Goal: Browse casually: Explore the website without a specific task or goal

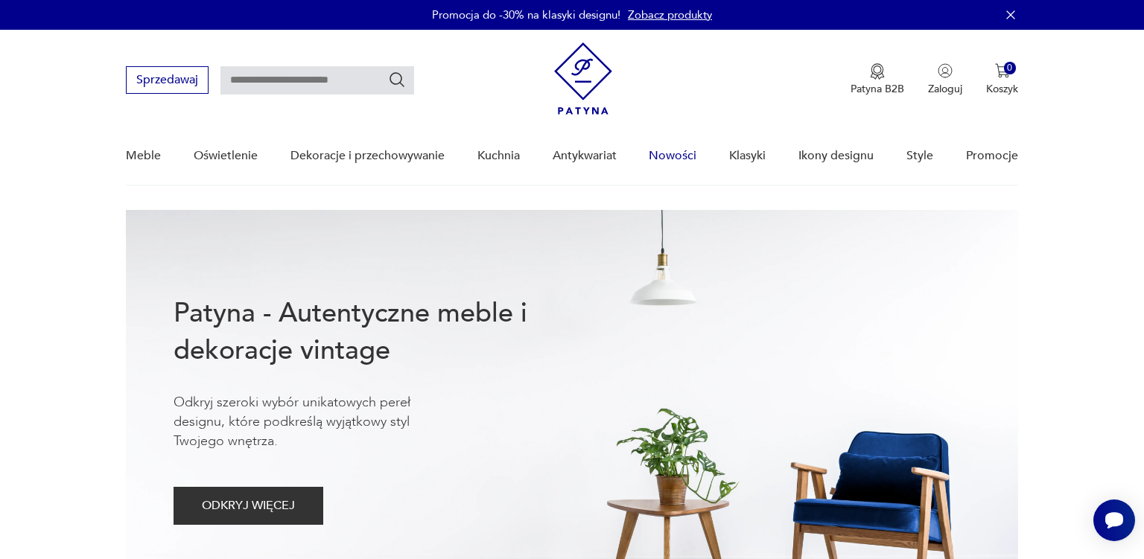
click at [670, 154] on link "Nowości" at bounding box center [673, 155] width 48 height 57
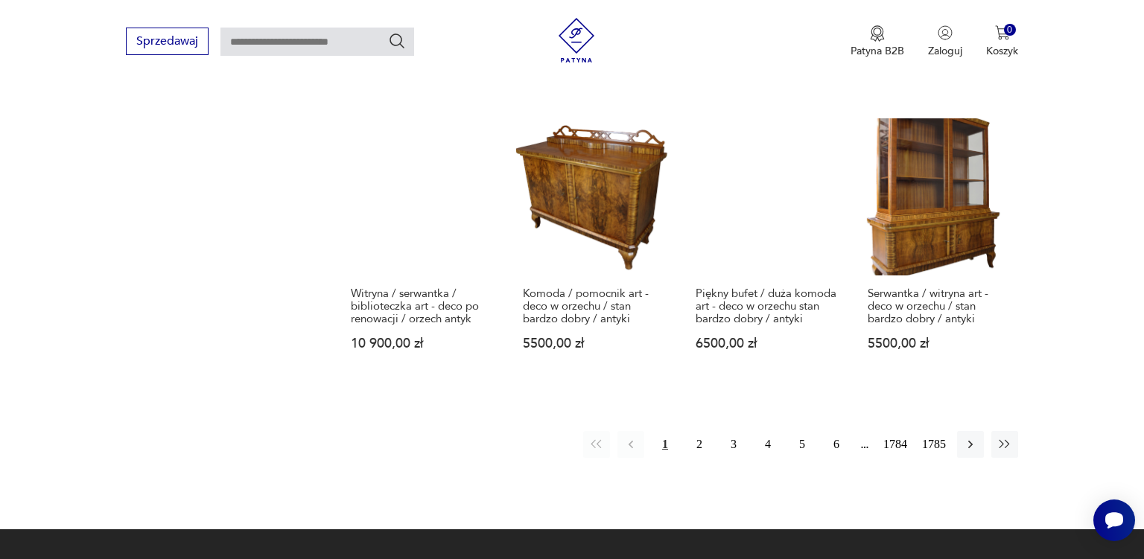
scroll to position [1245, 0]
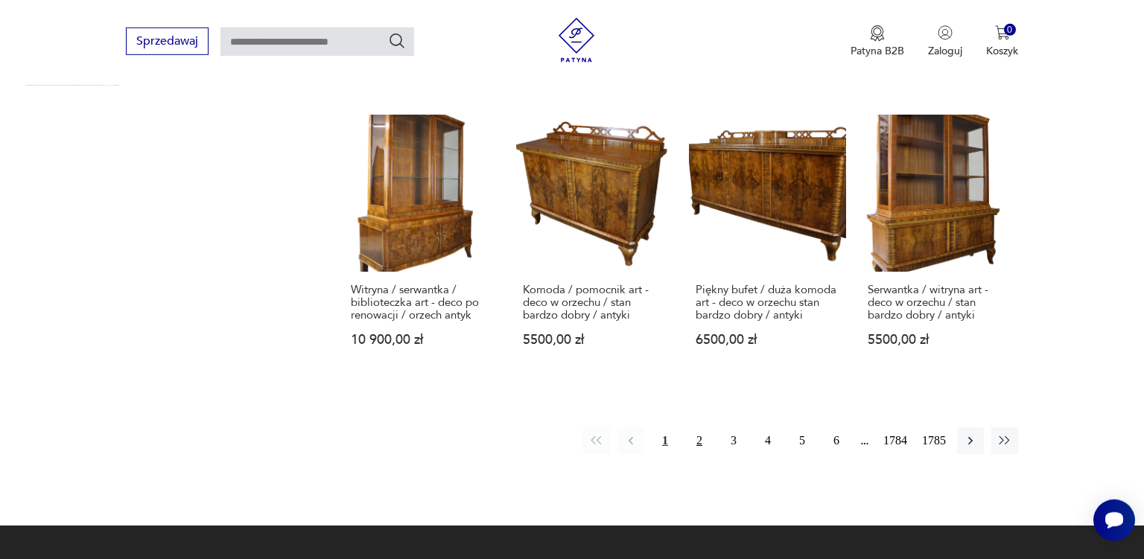
click at [697, 428] on button "2" at bounding box center [699, 441] width 27 height 27
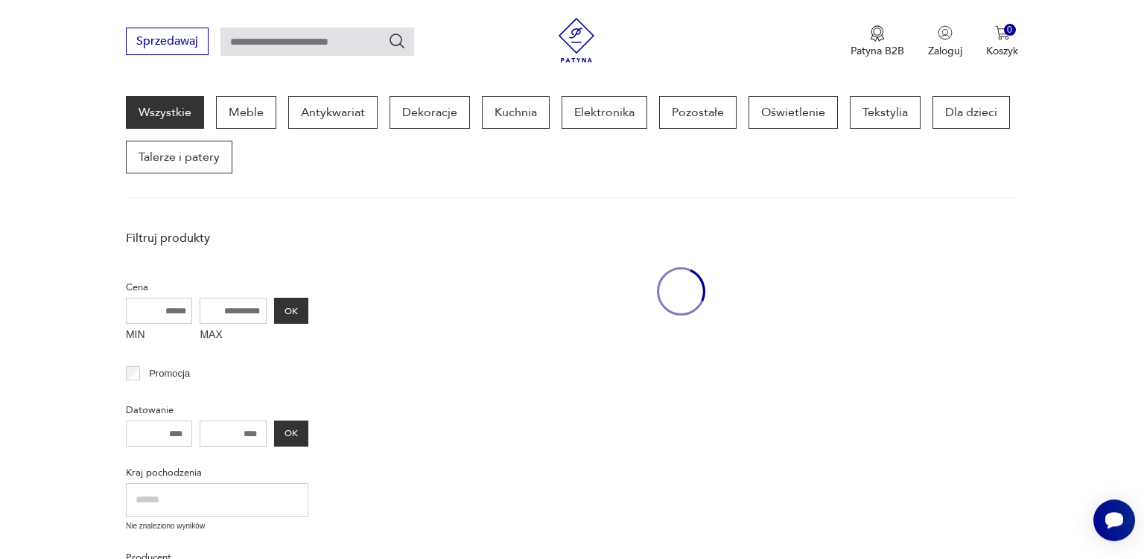
scroll to position [191, 0]
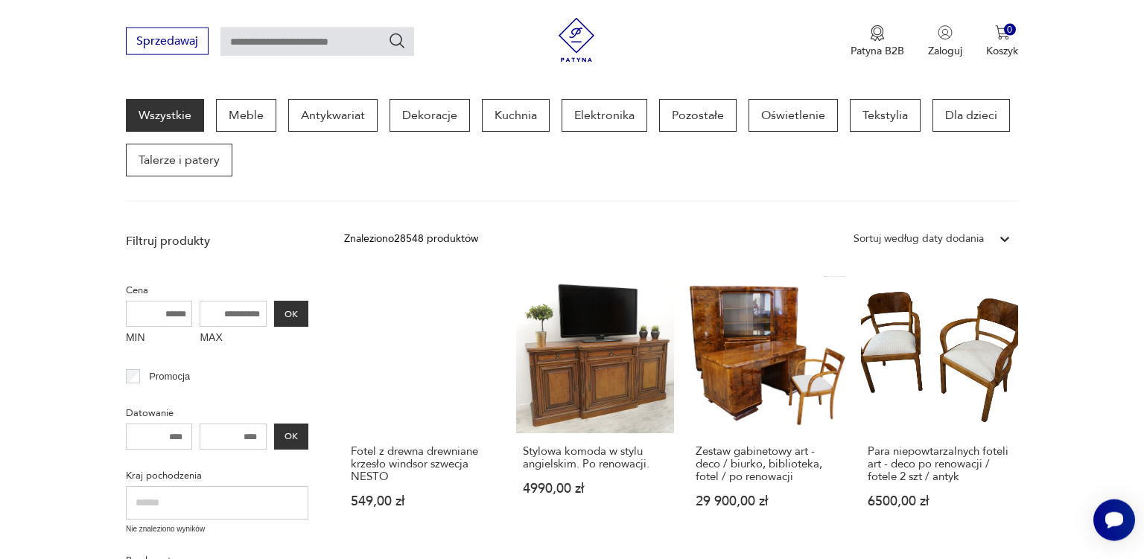
click at [697, 402] on link "Zestaw gabinetowy art - deco / biurko, biblioteka, fotel / po renowacji 29 900,…" at bounding box center [767, 406] width 157 height 261
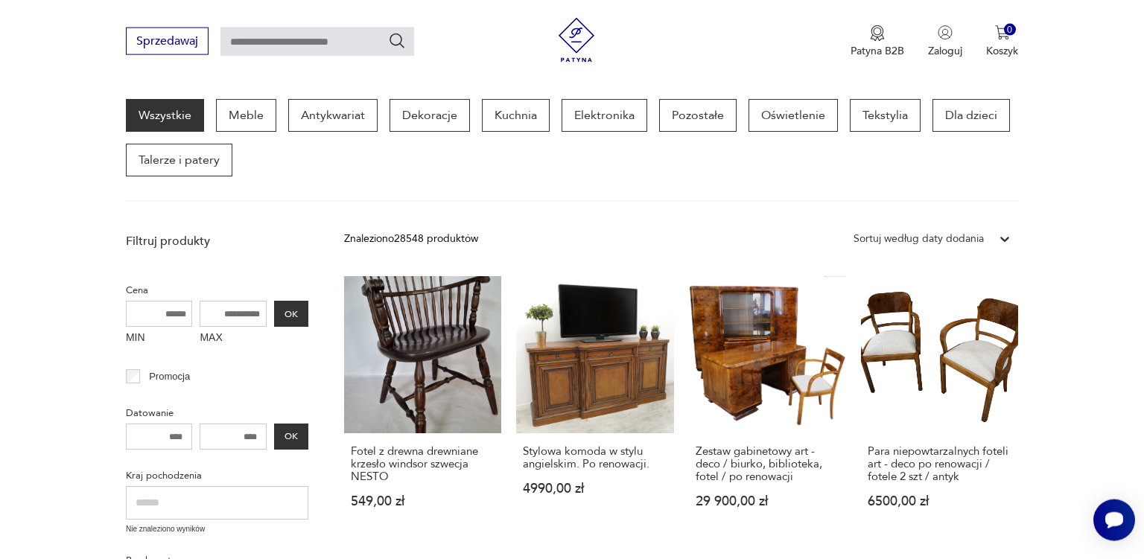
click at [697, 402] on link "Zestaw gabinetowy art - deco / biurko, biblioteka, fotel / po renowacji 29 900,…" at bounding box center [767, 406] width 157 height 261
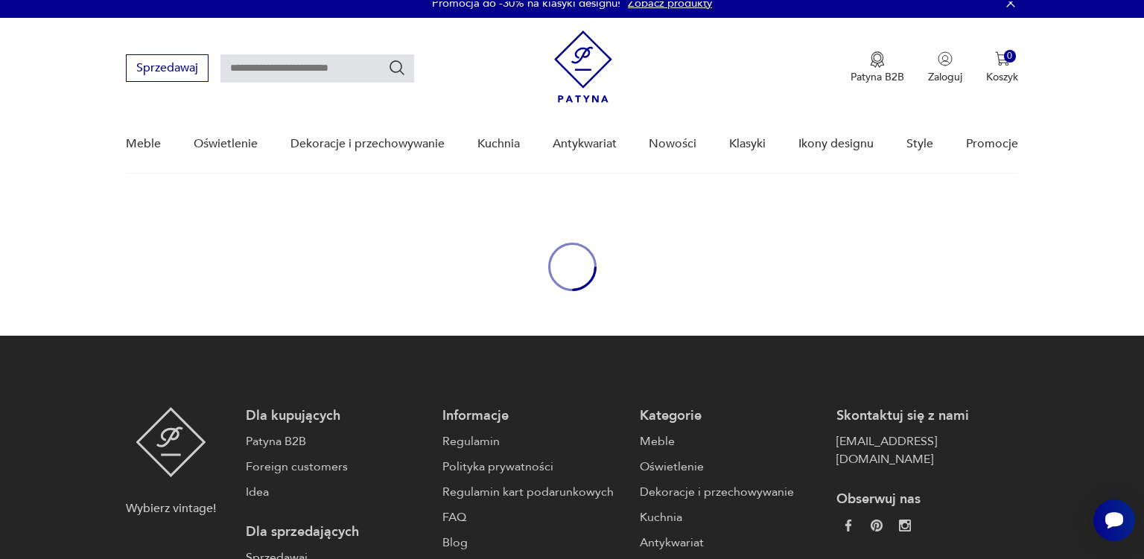
click at [697, 402] on footer "Wybierz vintage! Dla kupujących Patyna B2B Foreign customers Idea Dla sprzedają…" at bounding box center [572, 553] width 1144 height 435
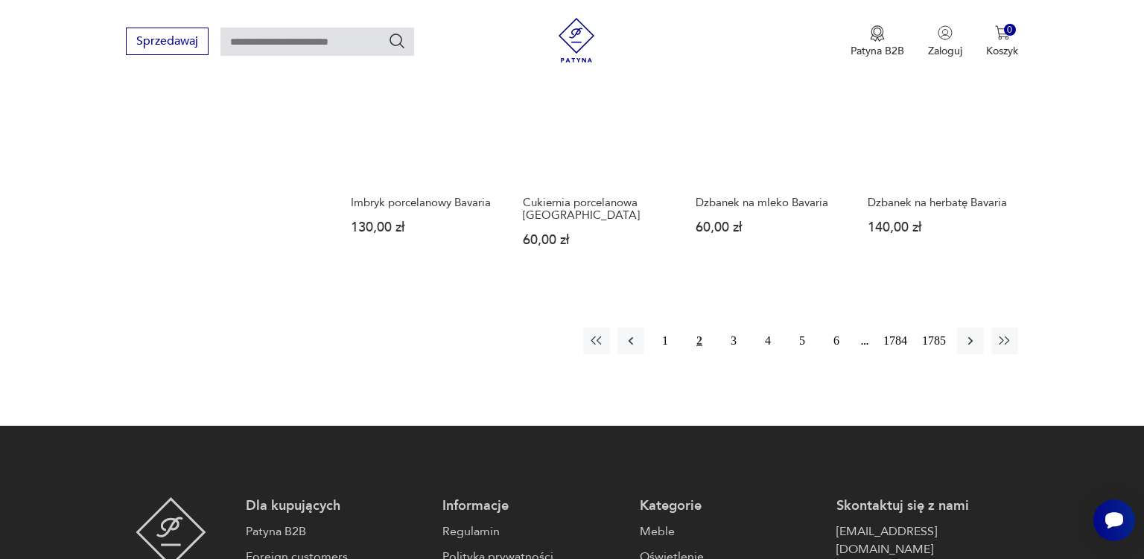
scroll to position [1321, 0]
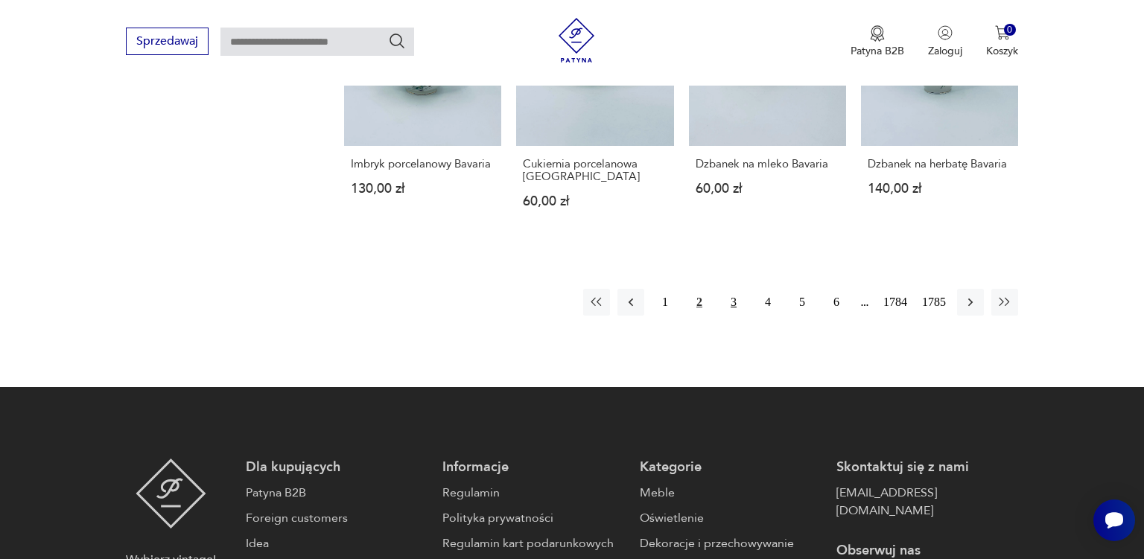
click at [732, 301] on button "3" at bounding box center [733, 302] width 27 height 27
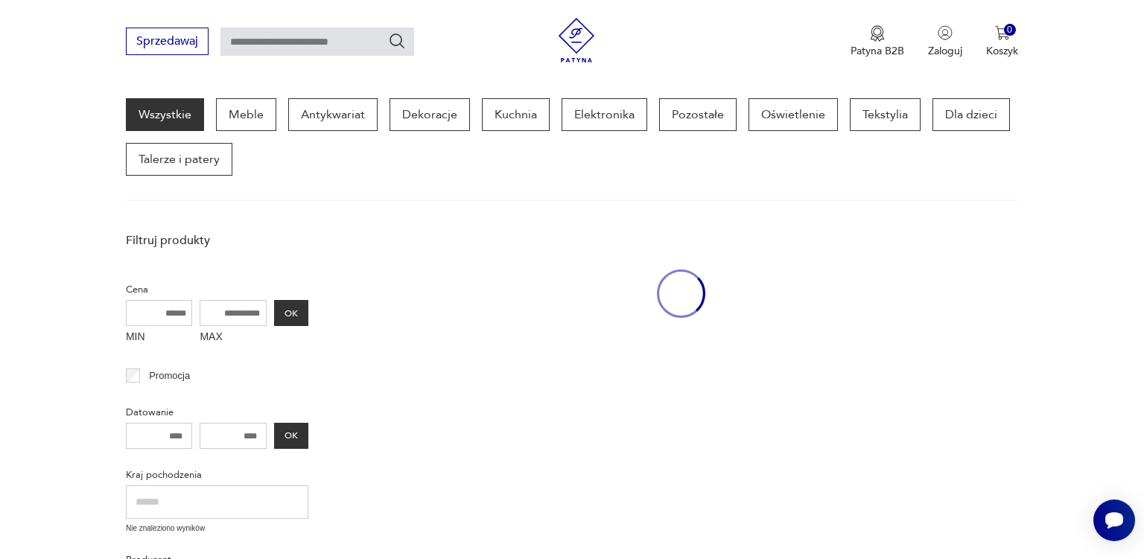
scroll to position [191, 0]
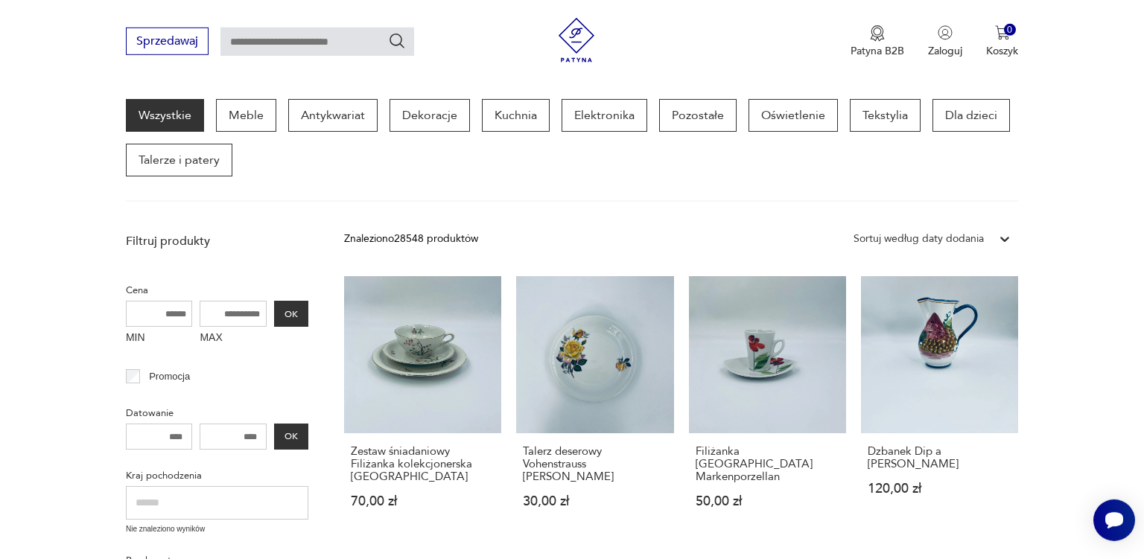
click at [732, 301] on link "Filiżanka [GEOGRAPHIC_DATA] Markenporzellan 50,00 zł" at bounding box center [767, 406] width 157 height 261
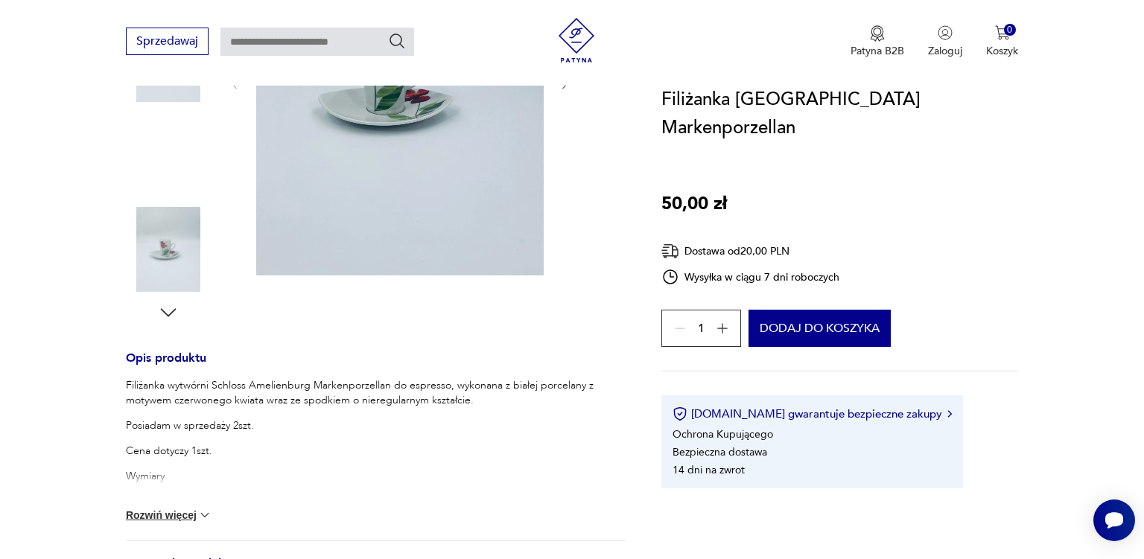
scroll to position [393, 0]
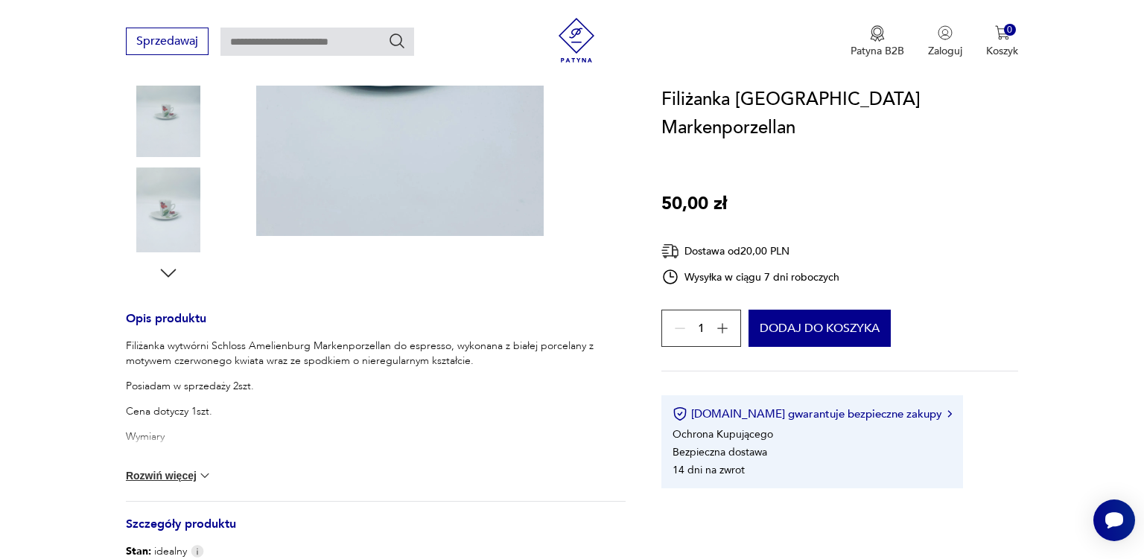
scroll to position [186, 0]
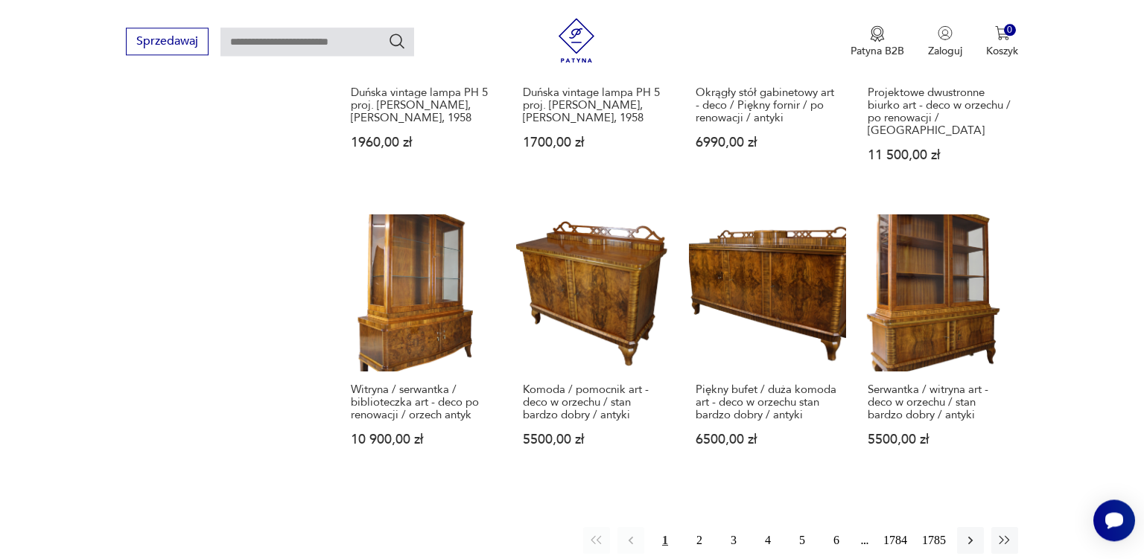
scroll to position [1174, 0]
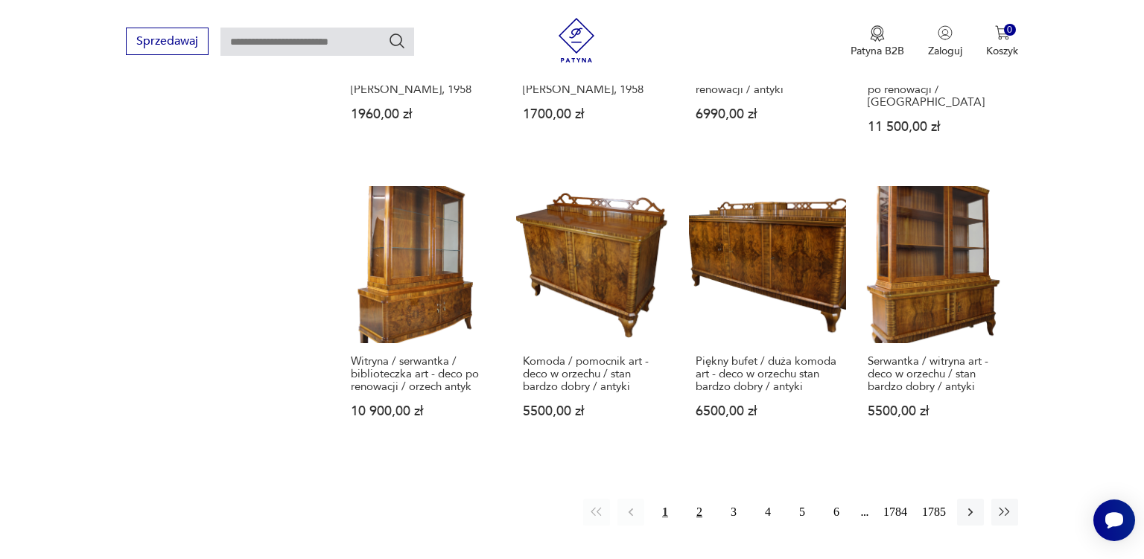
click at [699, 499] on button "2" at bounding box center [699, 512] width 27 height 27
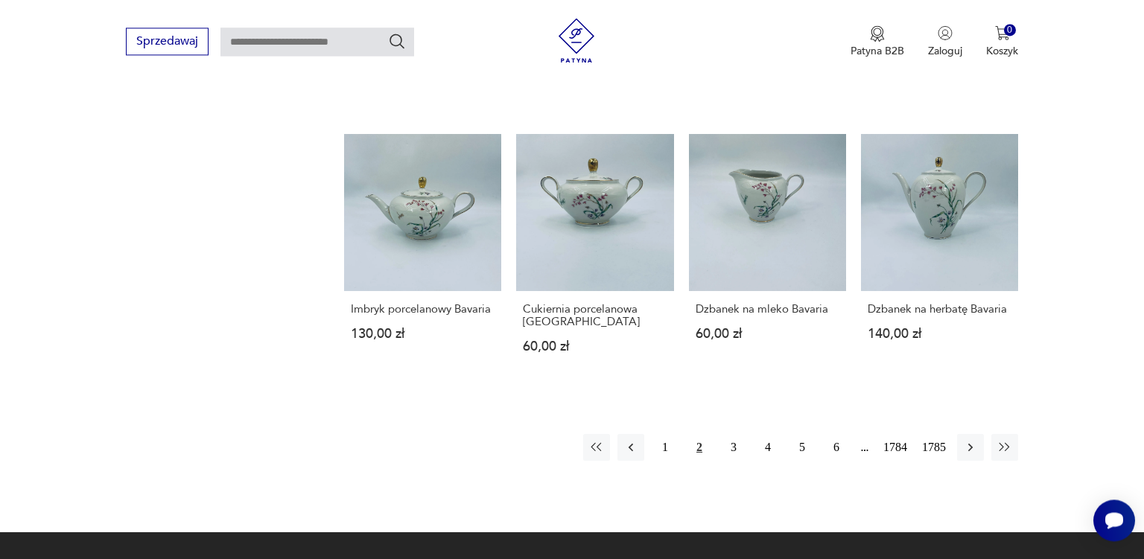
scroll to position [1215, 0]
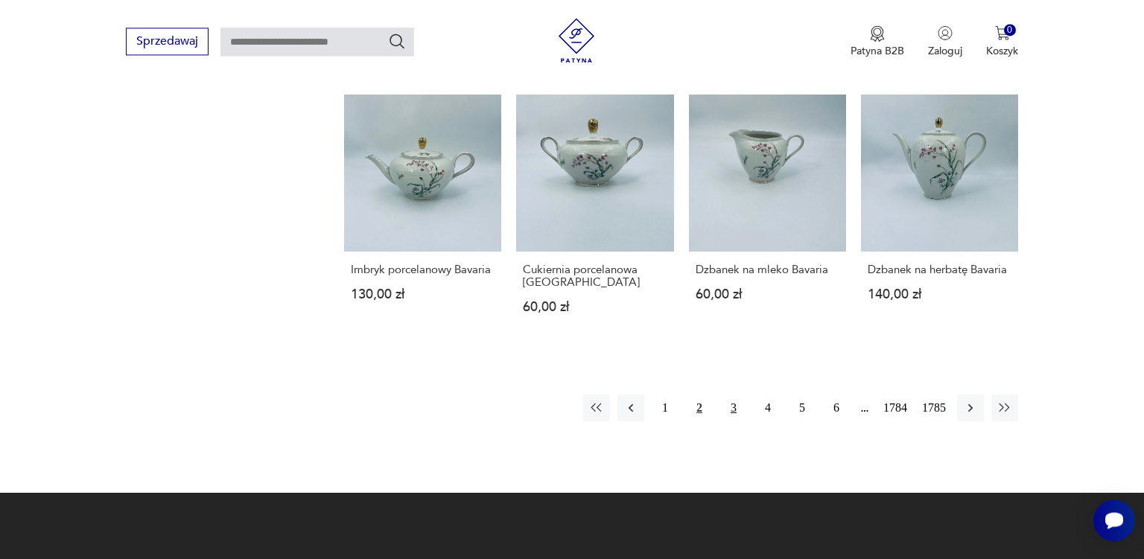
click at [734, 406] on button "3" at bounding box center [733, 408] width 27 height 27
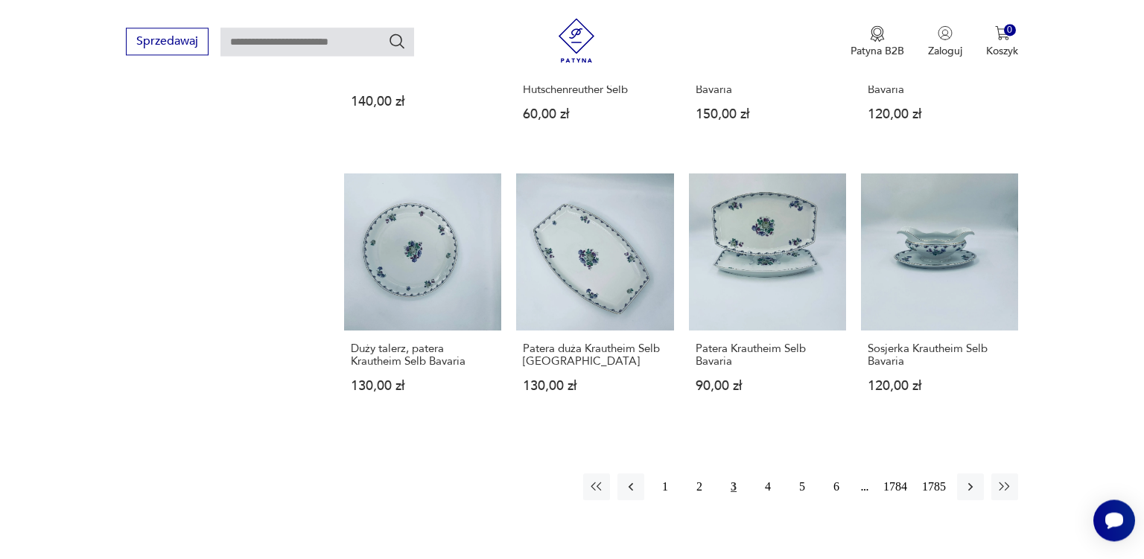
scroll to position [1175, 0]
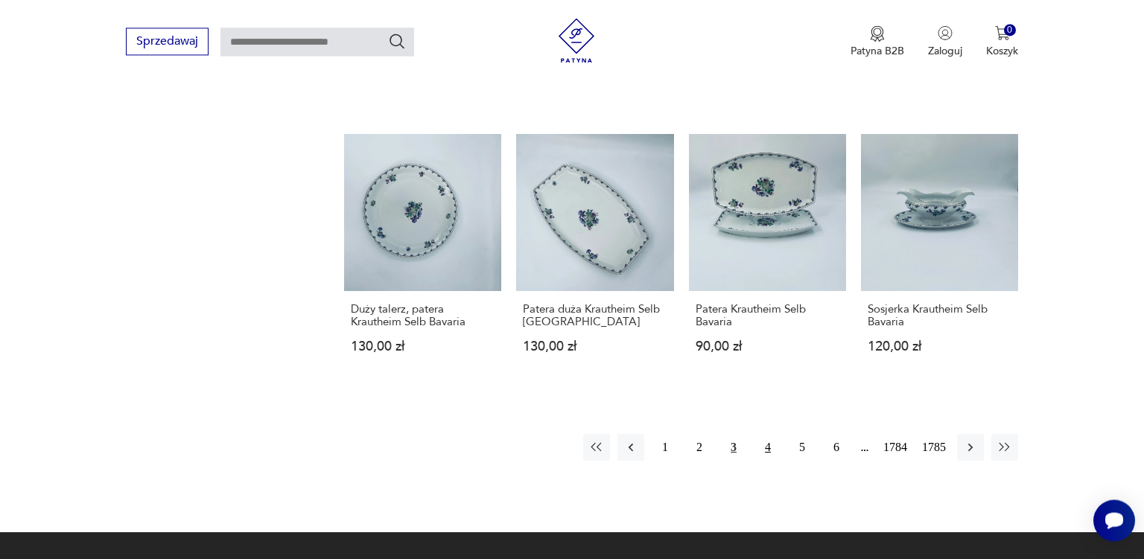
click at [767, 447] on button "4" at bounding box center [768, 447] width 27 height 27
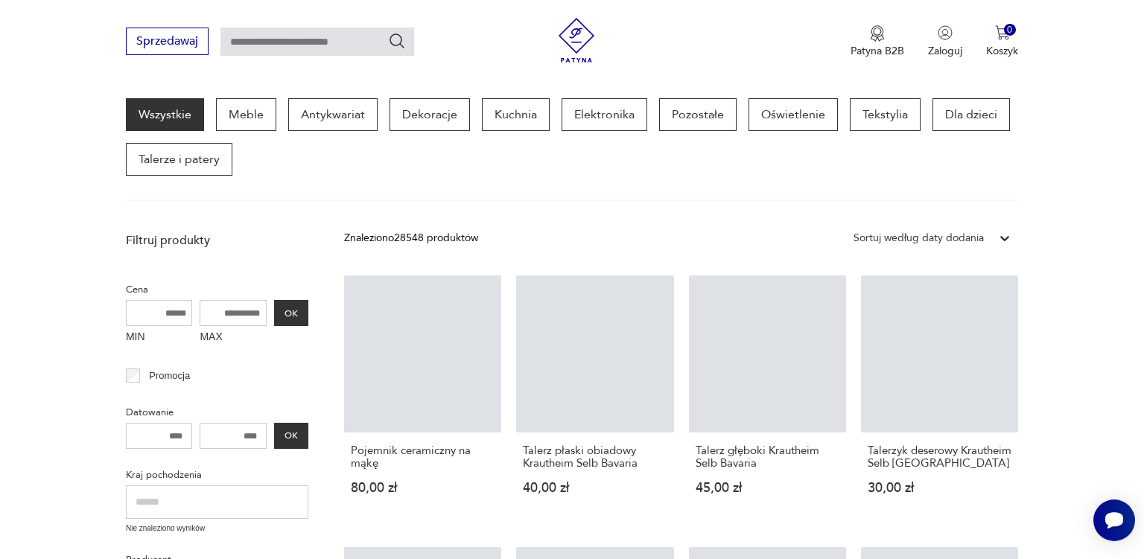
scroll to position [191, 0]
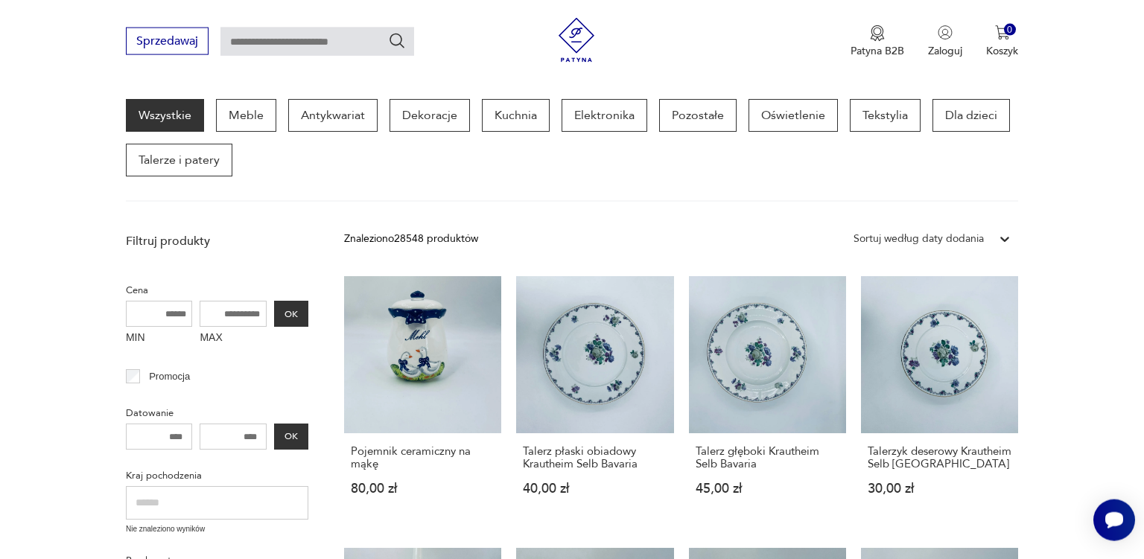
click at [767, 447] on h3 "Talerz głęboki Krautheim Selb Bavaria" at bounding box center [768, 457] width 144 height 25
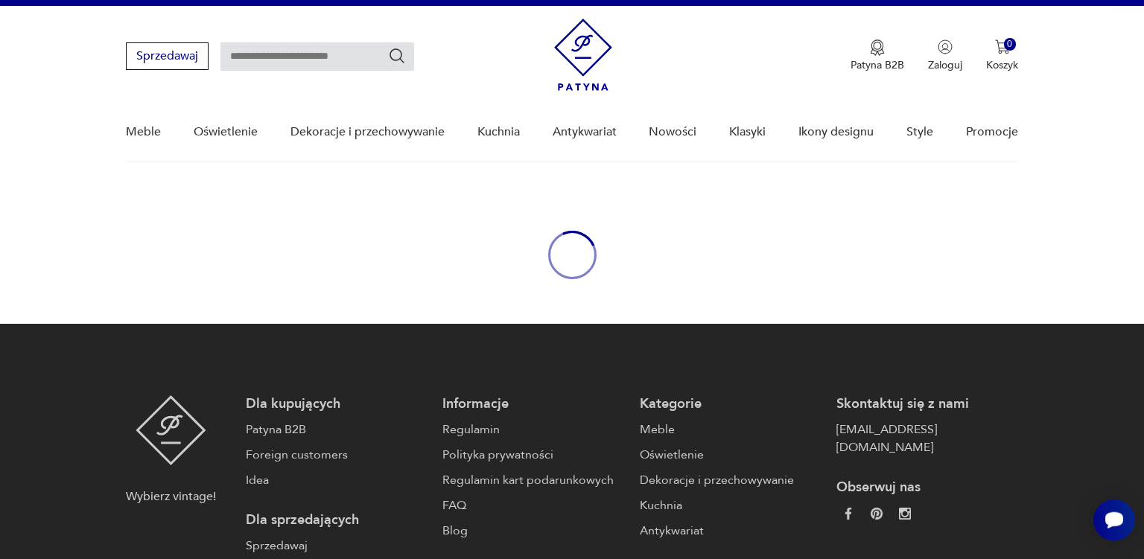
click at [767, 448] on link "Oświetlenie" at bounding box center [731, 455] width 182 height 18
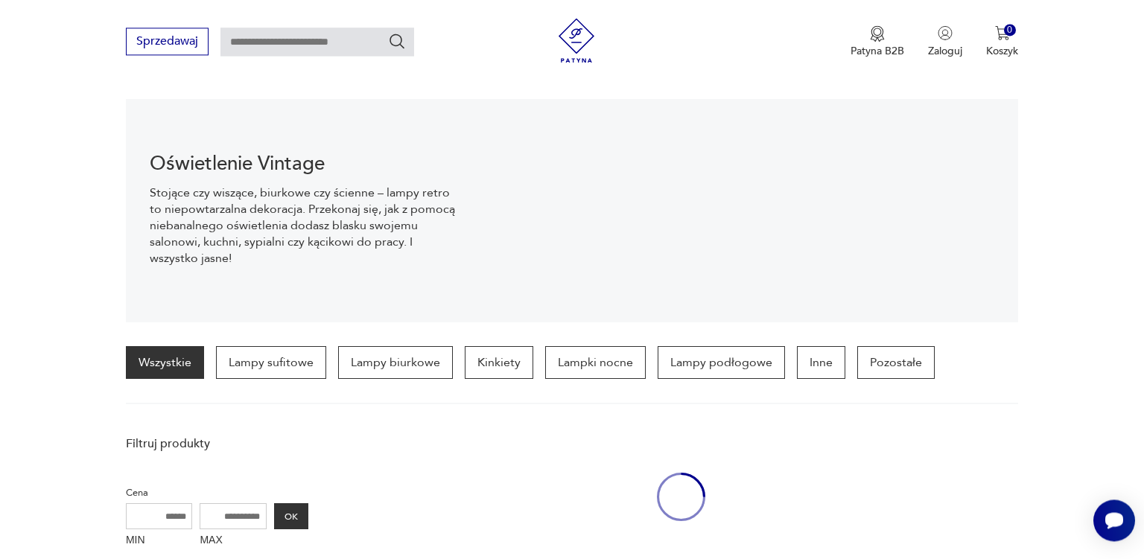
scroll to position [147, 0]
